Goal: Information Seeking & Learning: Find specific fact

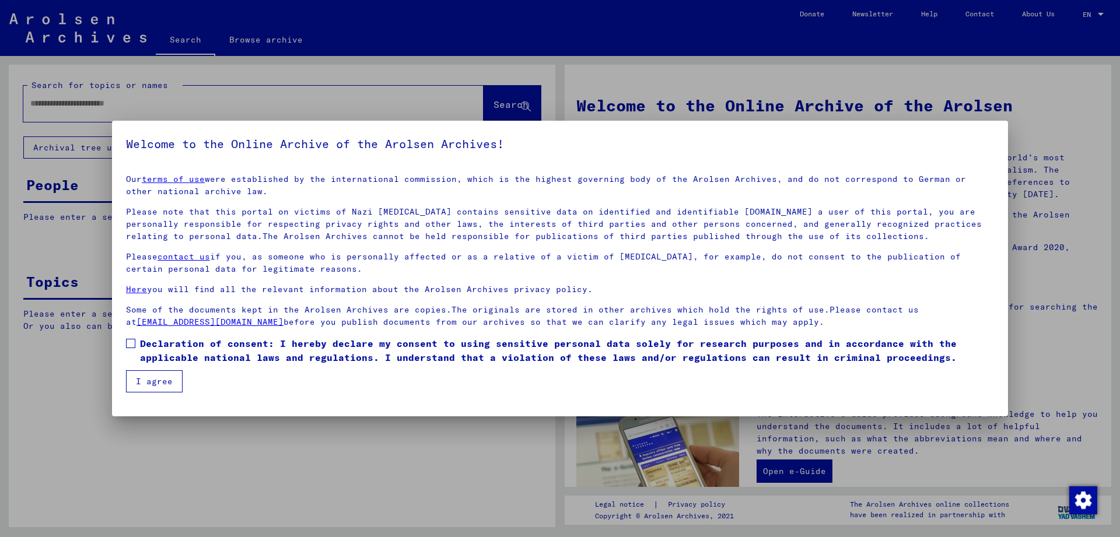
click at [134, 342] on span at bounding box center [130, 343] width 9 height 9
click at [138, 375] on button "I agree" at bounding box center [154, 382] width 57 height 22
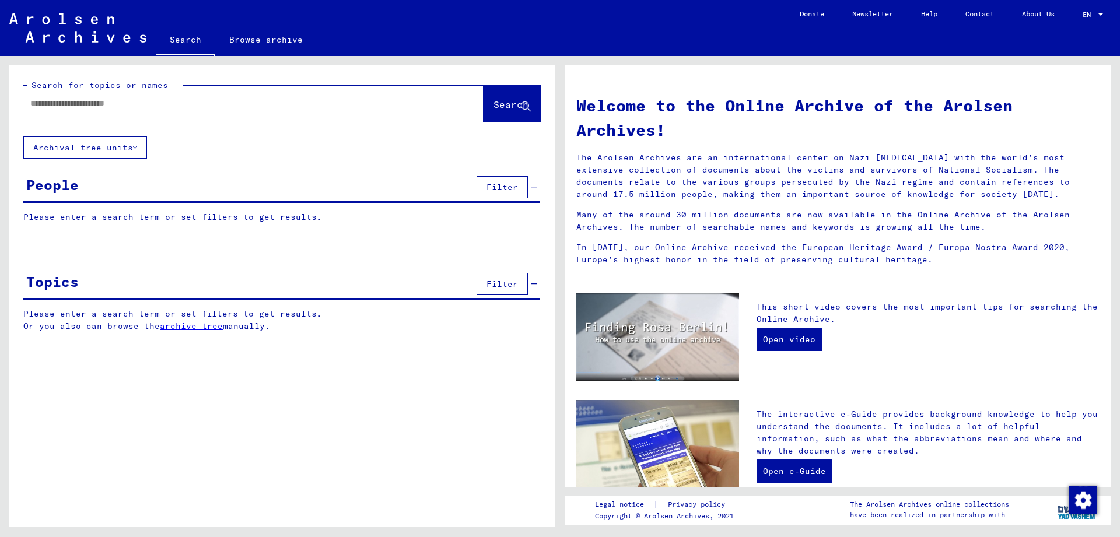
click at [85, 116] on div at bounding box center [235, 103] width 425 height 26
click at [83, 106] on input "text" at bounding box center [239, 103] width 418 height 12
type input "**********"
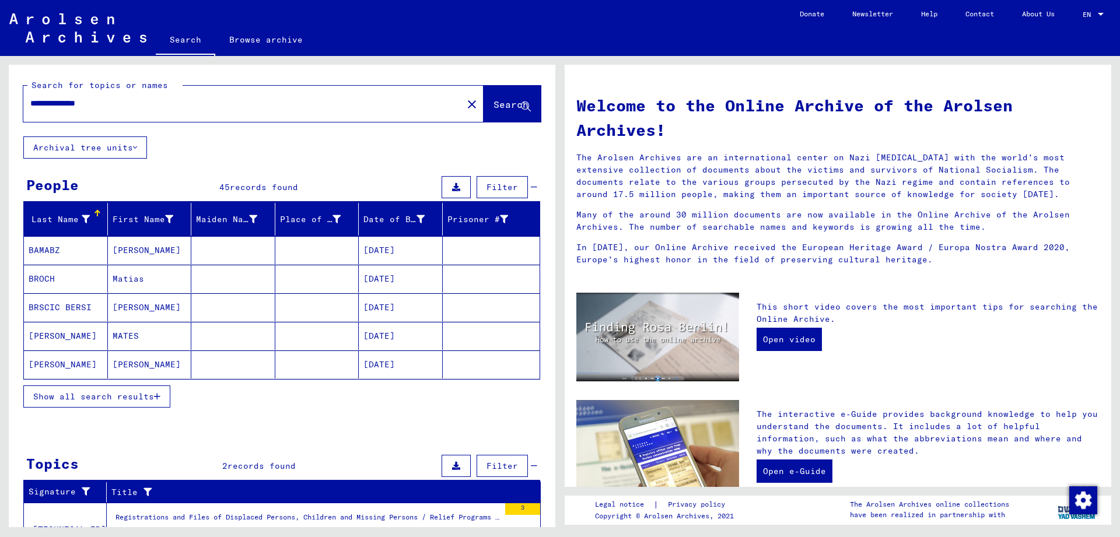
click at [381, 247] on mat-cell "[DATE]" at bounding box center [401, 250] width 84 height 28
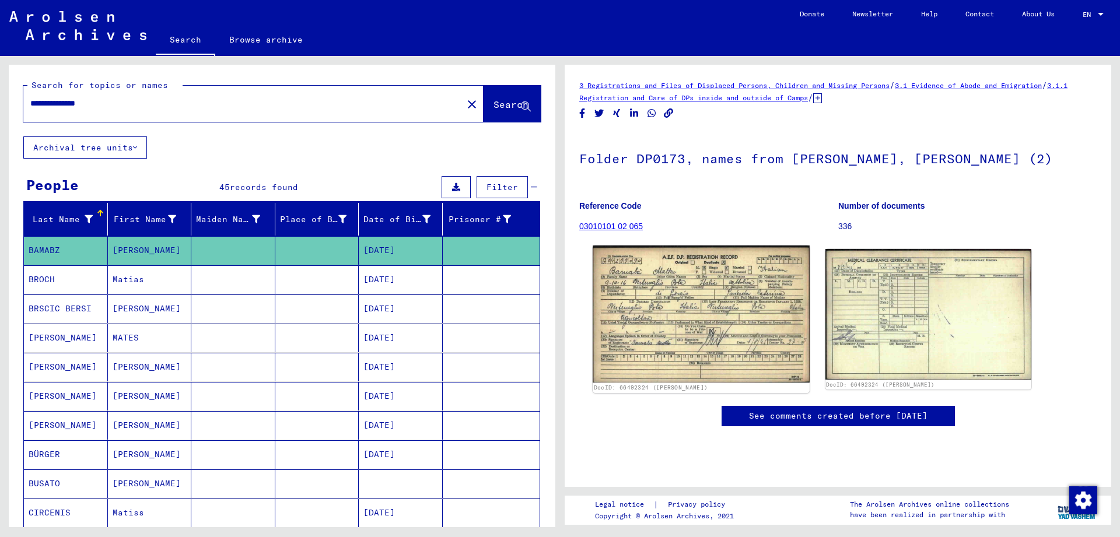
click at [703, 346] on img at bounding box center [701, 314] width 217 height 137
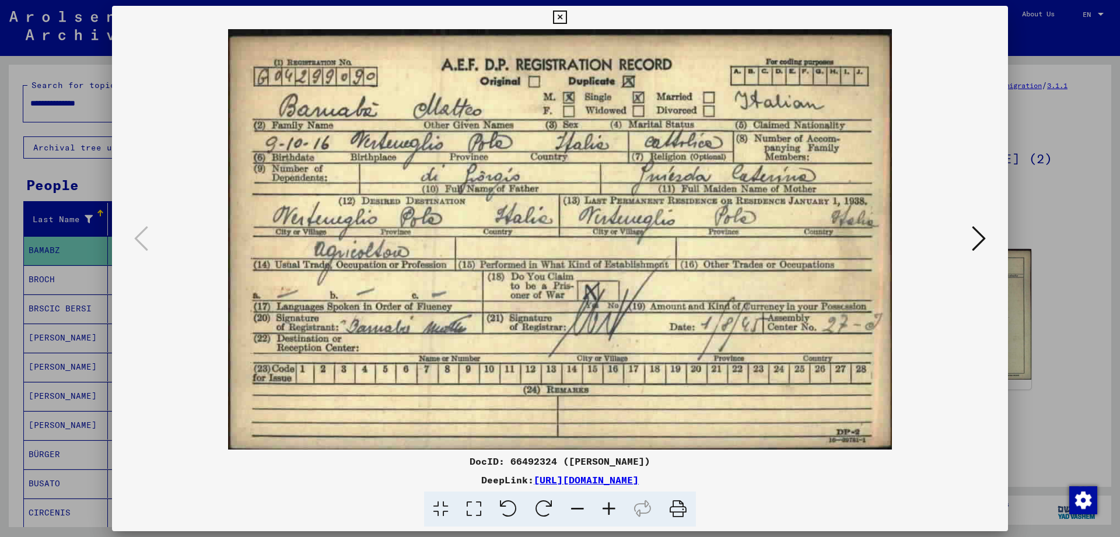
click at [567, 15] on icon at bounding box center [559, 18] width 13 height 14
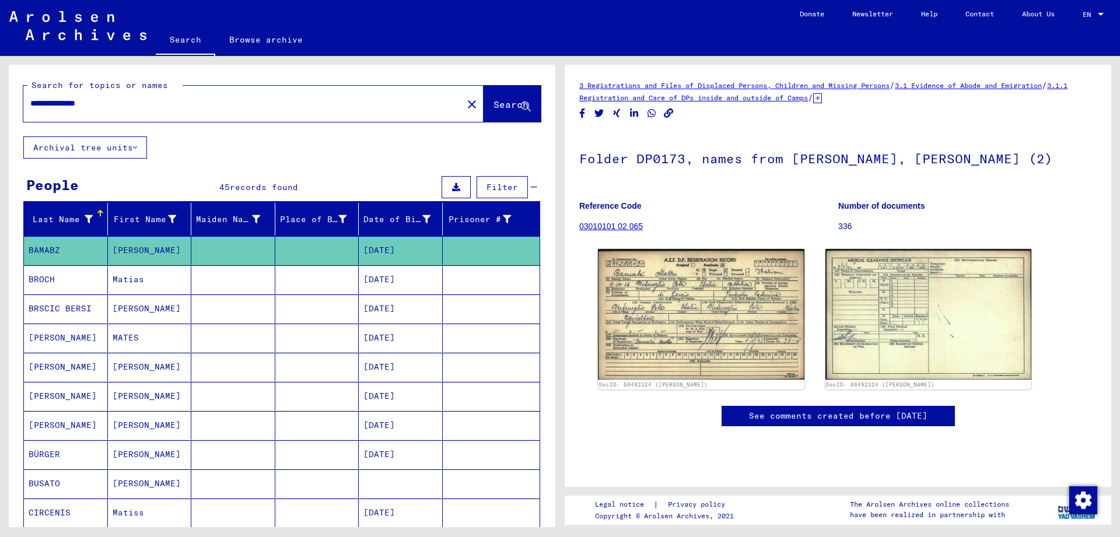
click at [508, 109] on span "Search" at bounding box center [511, 105] width 35 height 12
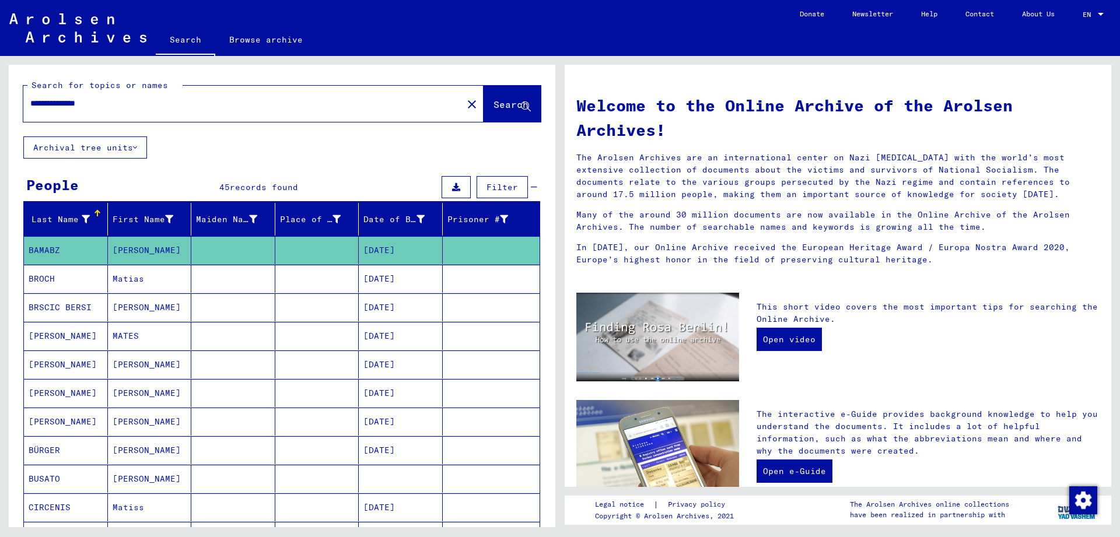
click at [501, 105] on span "Search" at bounding box center [511, 105] width 35 height 12
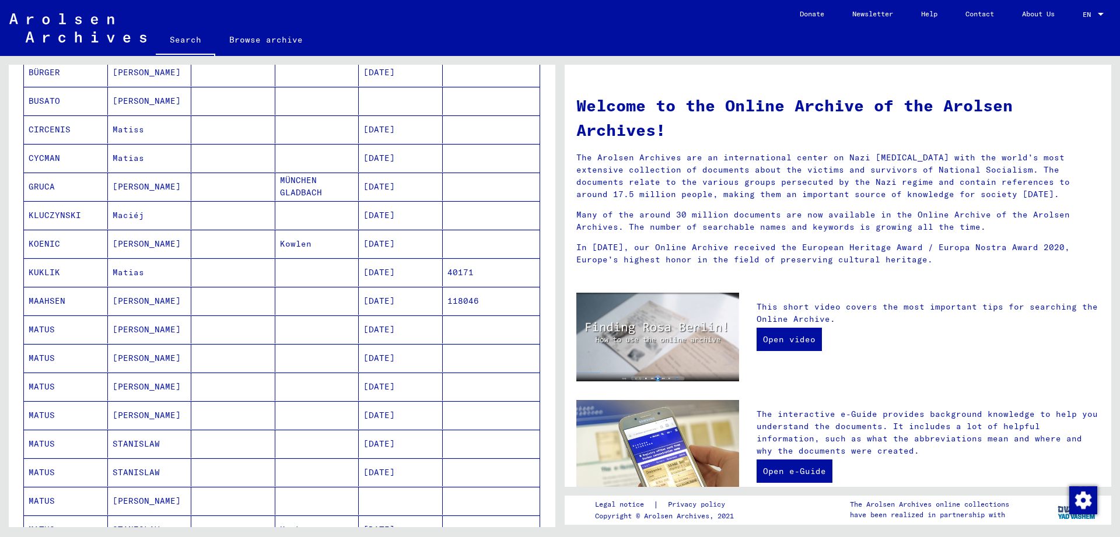
click at [66, 325] on mat-cell "MATUS" at bounding box center [66, 330] width 84 height 28
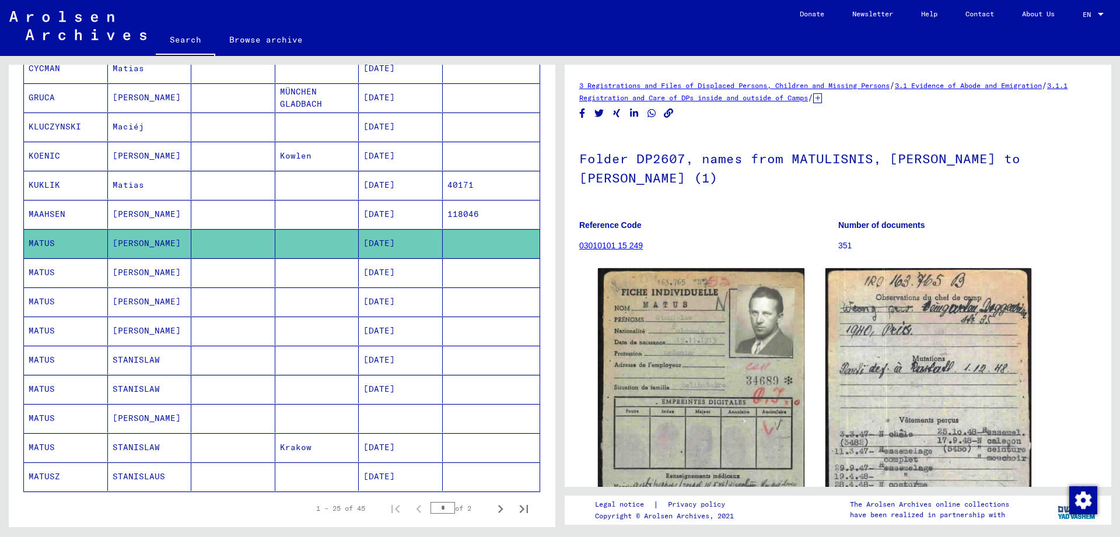
scroll to position [508, 0]
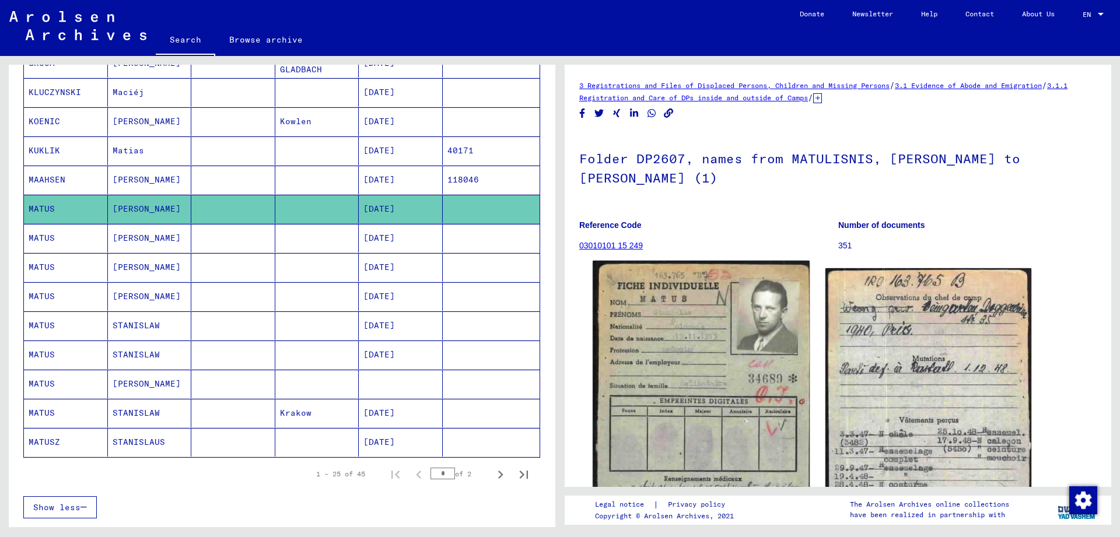
click at [727, 372] on img at bounding box center [701, 415] width 217 height 309
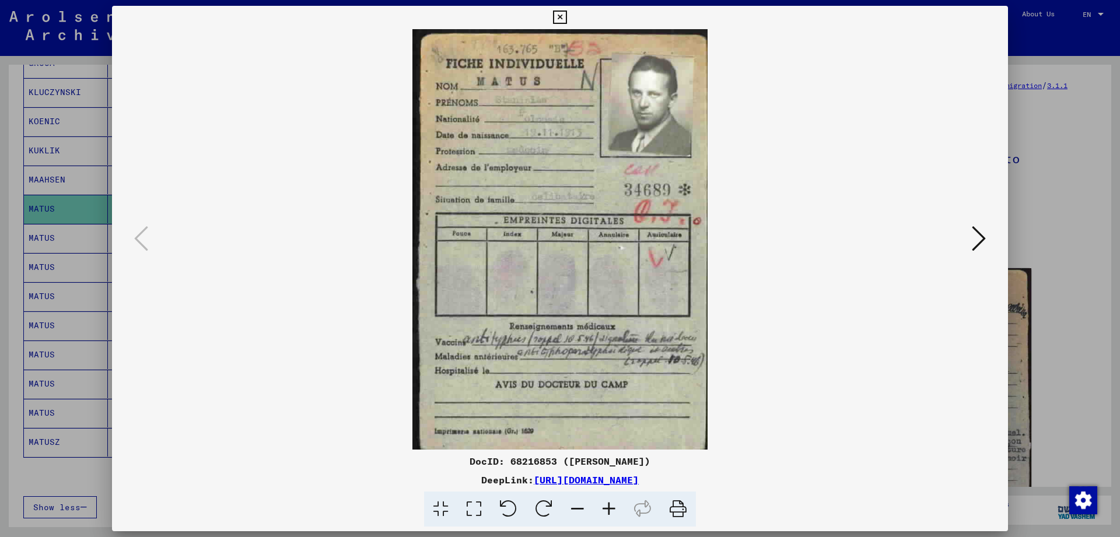
click at [1012, 14] on div at bounding box center [560, 268] width 1120 height 537
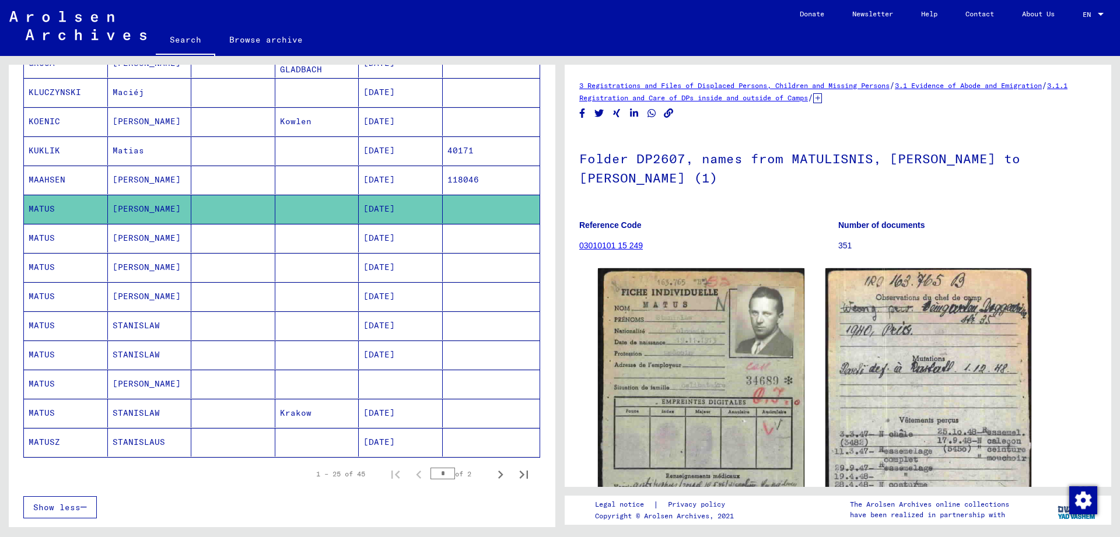
click at [386, 245] on mat-cell "[DATE]" at bounding box center [401, 238] width 84 height 29
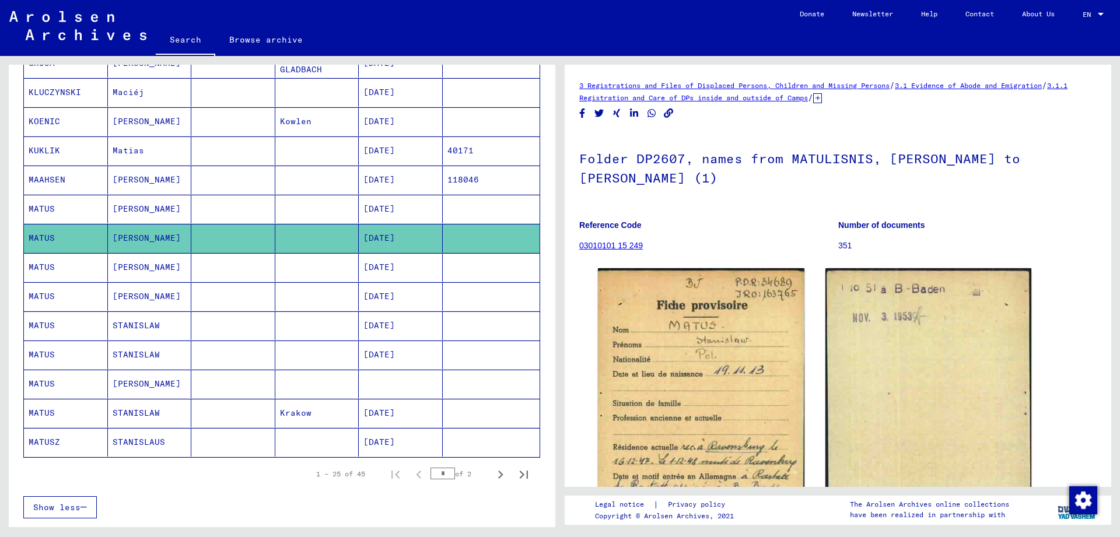
click at [413, 275] on mat-cell "[DATE]" at bounding box center [401, 267] width 84 height 29
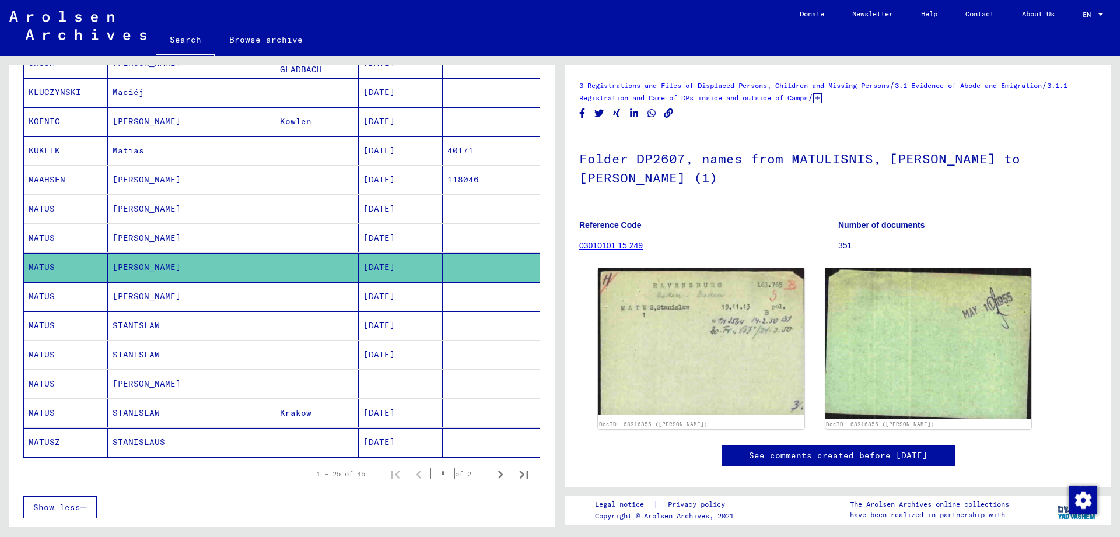
click at [406, 302] on mat-cell "[DATE]" at bounding box center [401, 296] width 84 height 29
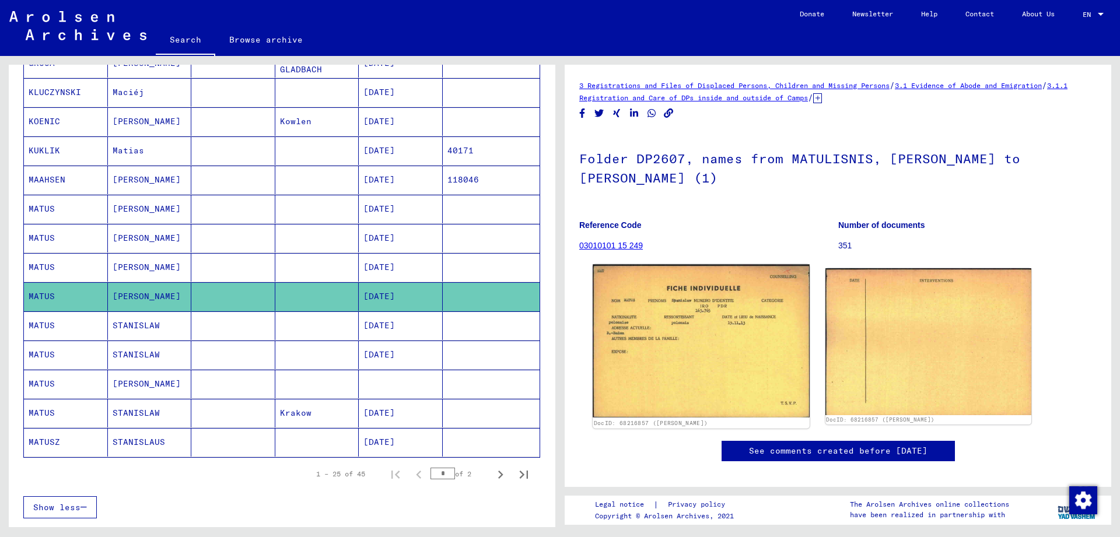
click at [719, 316] on img at bounding box center [701, 341] width 217 height 153
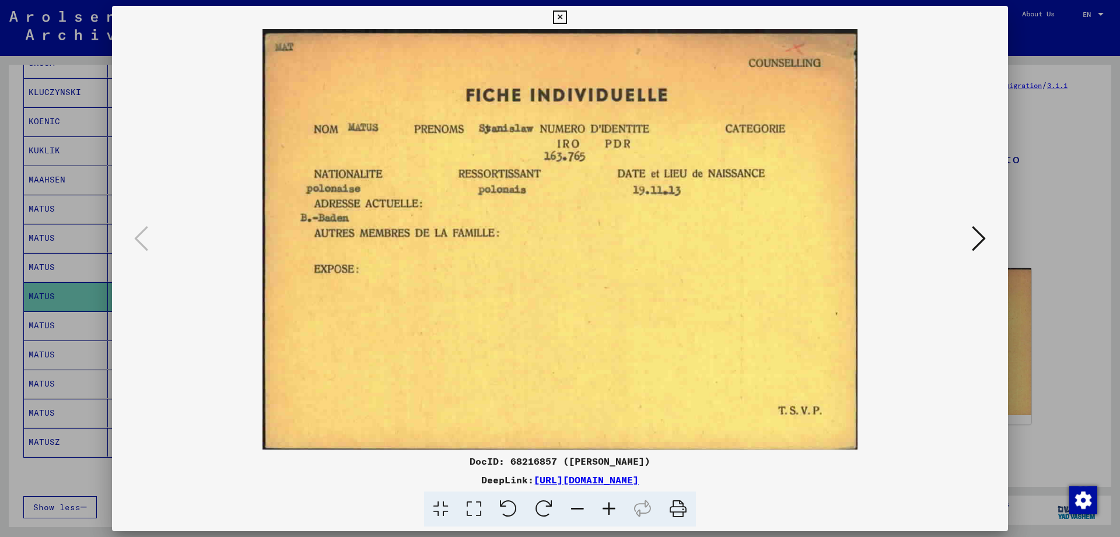
click at [567, 20] on icon at bounding box center [559, 18] width 13 height 14
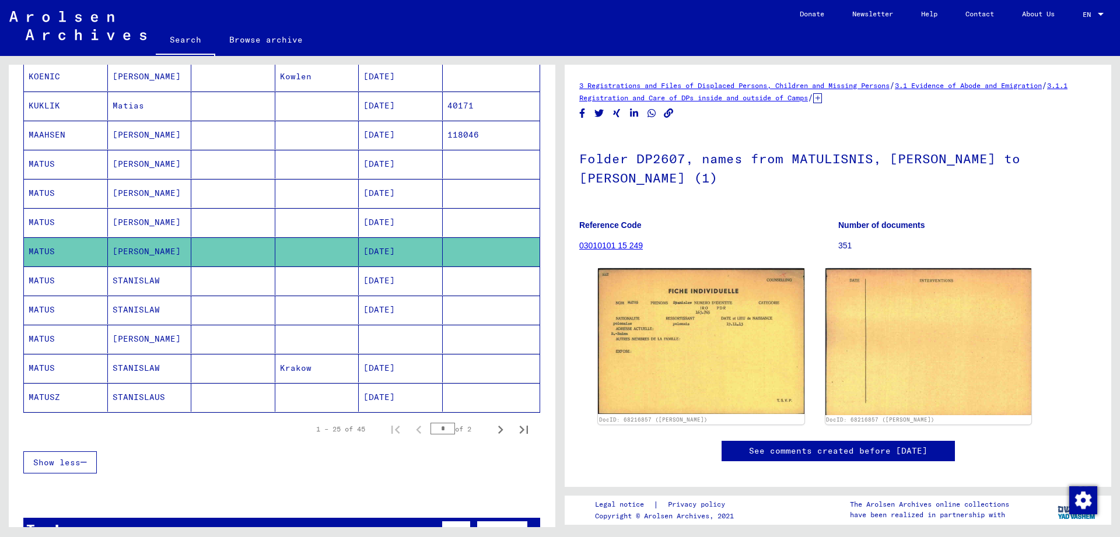
scroll to position [571, 0]
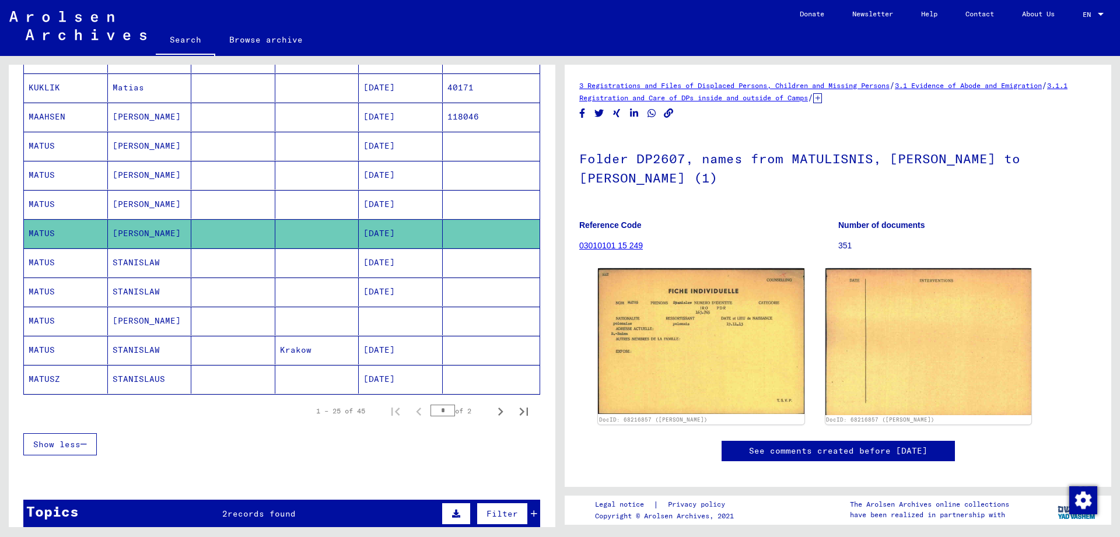
click at [228, 328] on mat-cell at bounding box center [233, 321] width 84 height 29
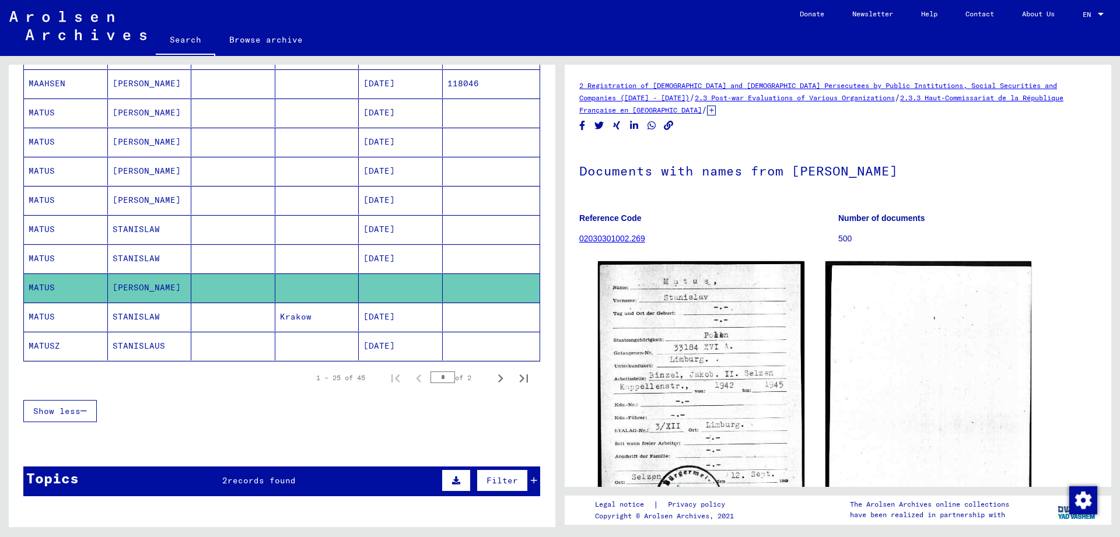
scroll to position [634, 0]
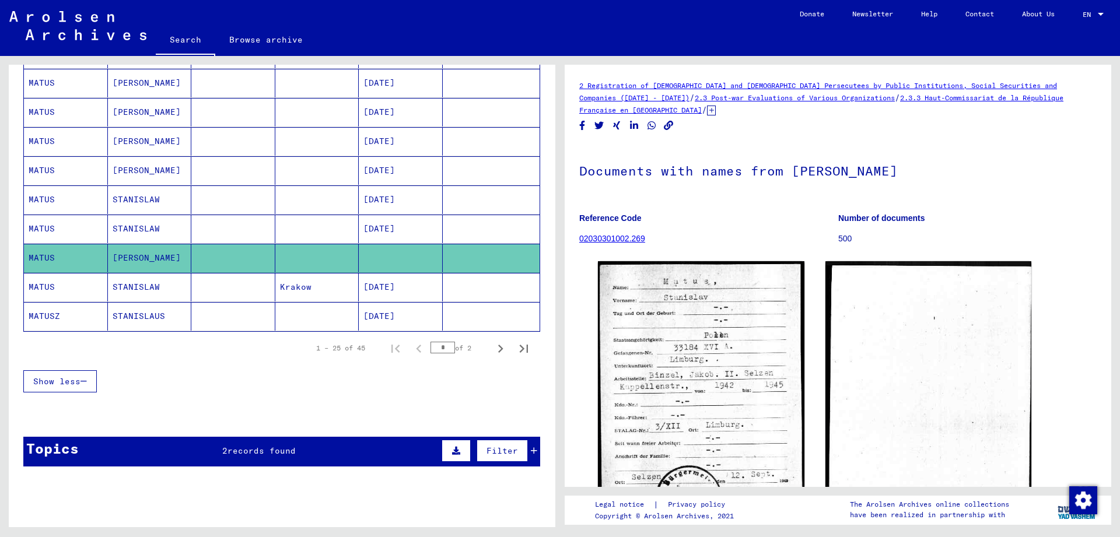
click at [401, 311] on mat-cell "[DATE]" at bounding box center [401, 316] width 84 height 29
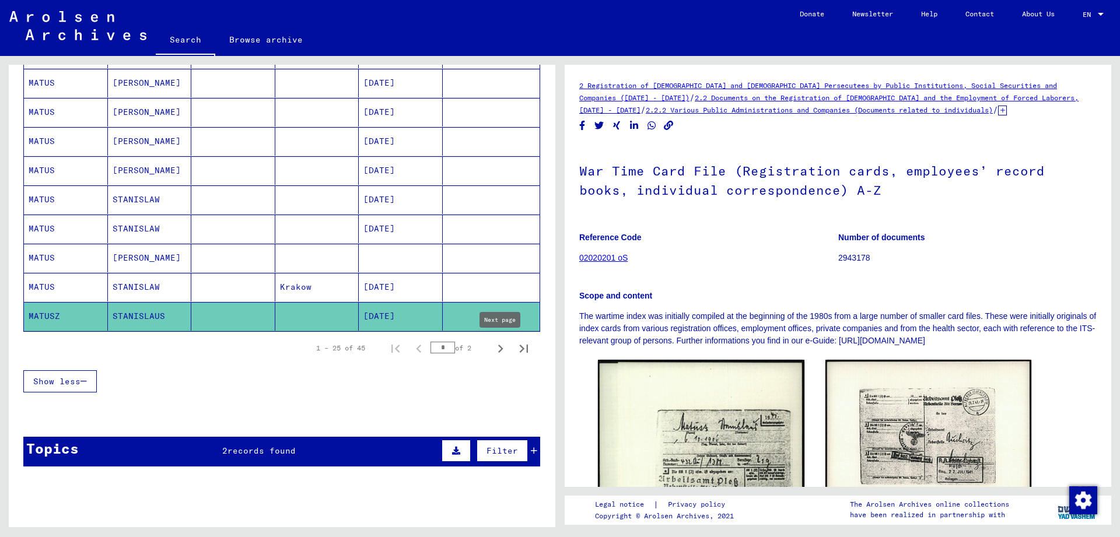
click at [499, 348] on icon "Next page" at bounding box center [501, 349] width 16 height 16
type input "*"
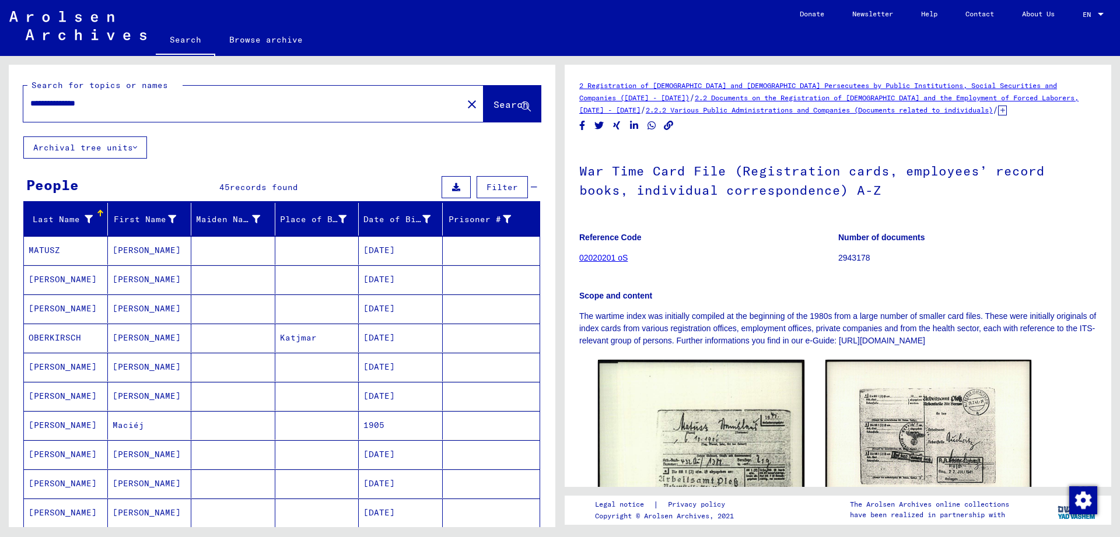
click at [252, 244] on mat-cell at bounding box center [233, 250] width 84 height 29
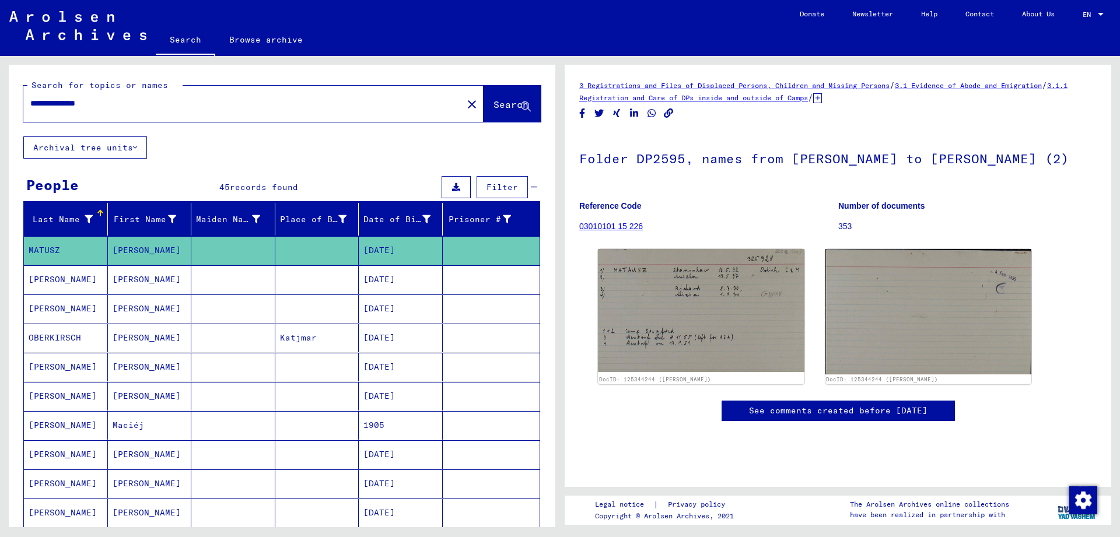
click at [268, 277] on mat-cell at bounding box center [233, 280] width 84 height 29
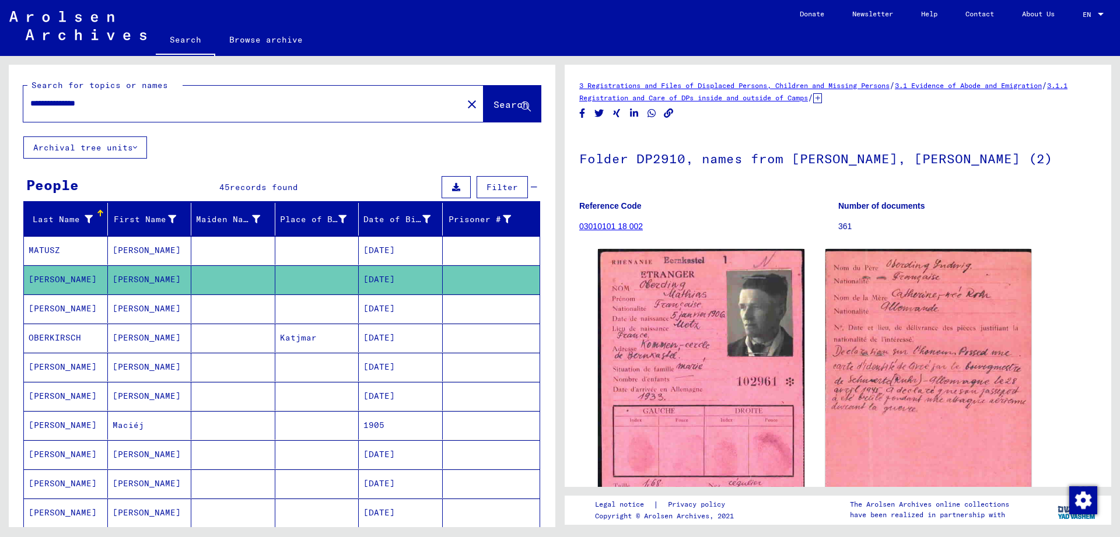
click at [134, 107] on input "**********" at bounding box center [242, 103] width 425 height 12
type input "**********"
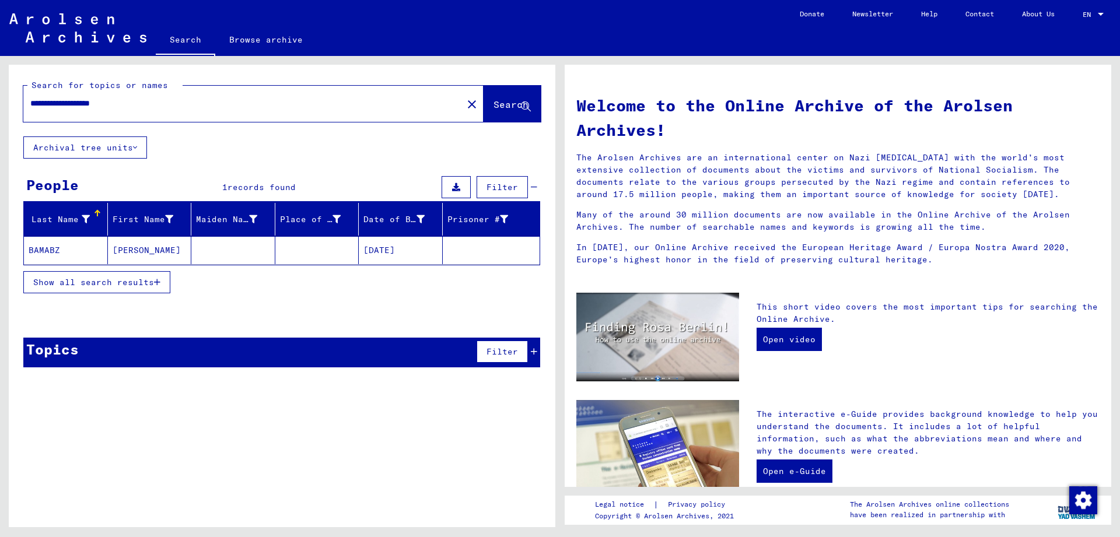
click at [128, 240] on mat-cell "[PERSON_NAME]" at bounding box center [150, 250] width 84 height 28
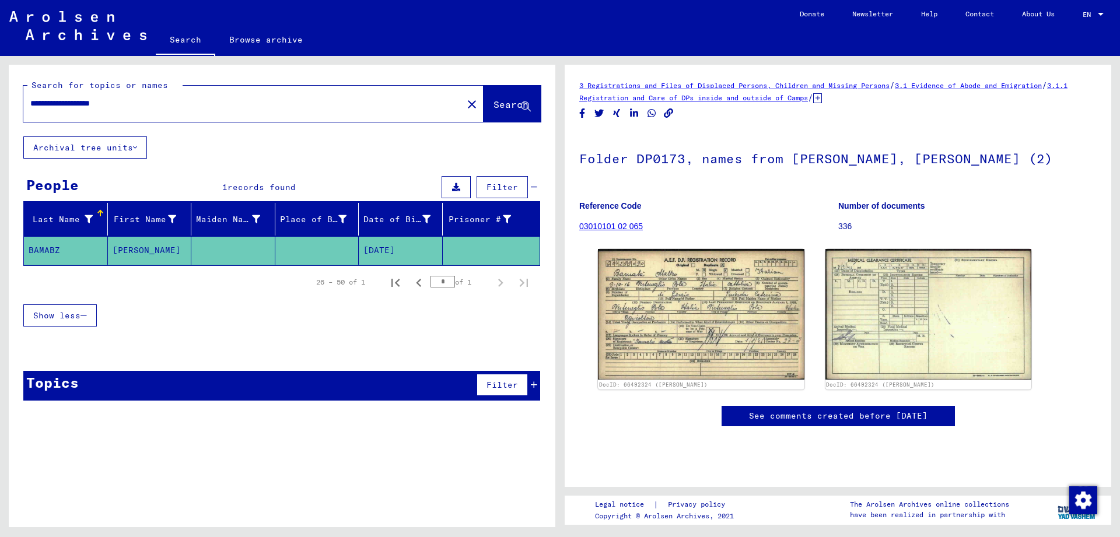
click at [118, 238] on mat-cell "[PERSON_NAME]" at bounding box center [150, 250] width 84 height 29
click at [58, 315] on span "Show less" at bounding box center [56, 315] width 47 height 11
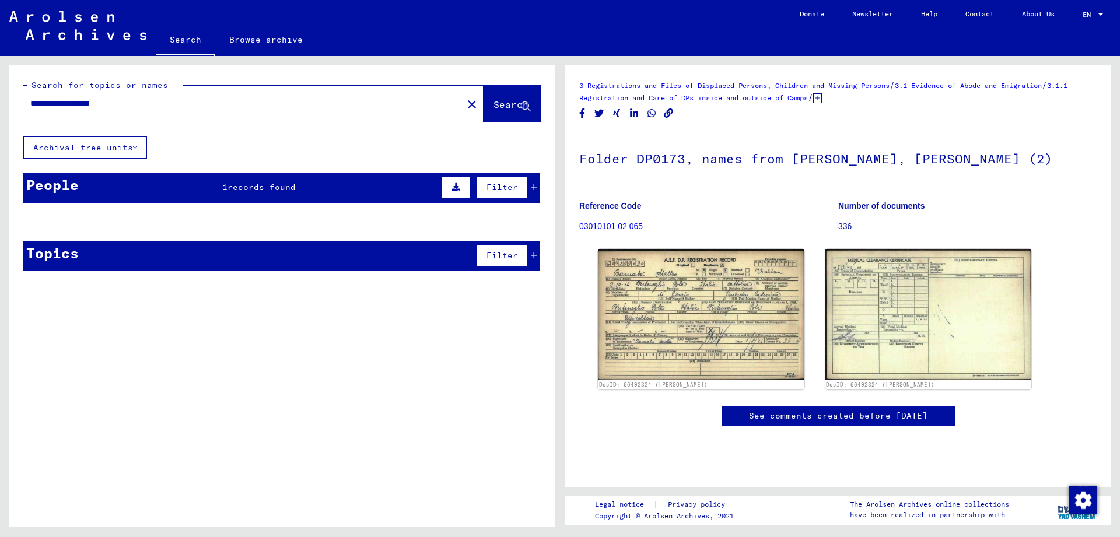
click at [71, 170] on div "**********" at bounding box center [282, 173] width 547 height 216
drag, startPoint x: 48, startPoint y: 193, endPoint x: 95, endPoint y: 187, distance: 47.1
click at [54, 188] on div "People" at bounding box center [52, 184] width 53 height 21
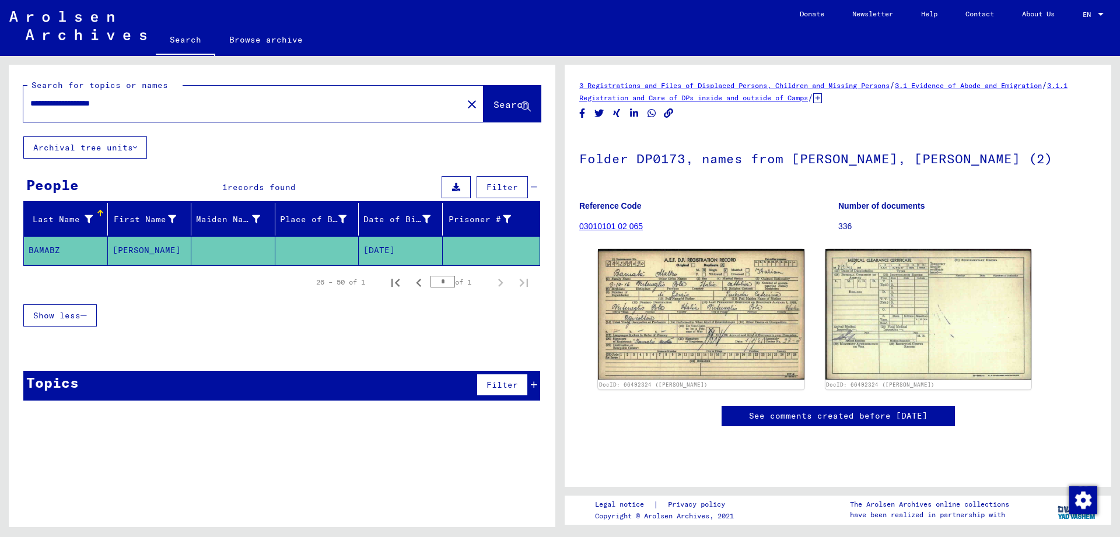
drag, startPoint x: 194, startPoint y: 100, endPoint x: 2, endPoint y: 87, distance: 193.0
click at [30, 97] on input "**********" at bounding box center [242, 103] width 425 height 12
